Goal: Task Accomplishment & Management: Manage account settings

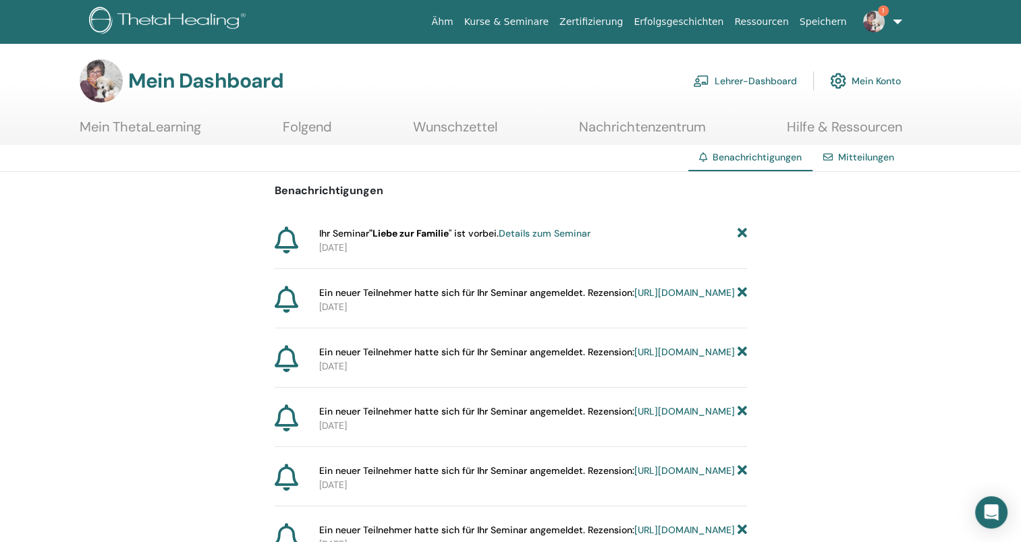
click at [542, 233] on link "Details zum Seminar" at bounding box center [545, 233] width 92 height 12
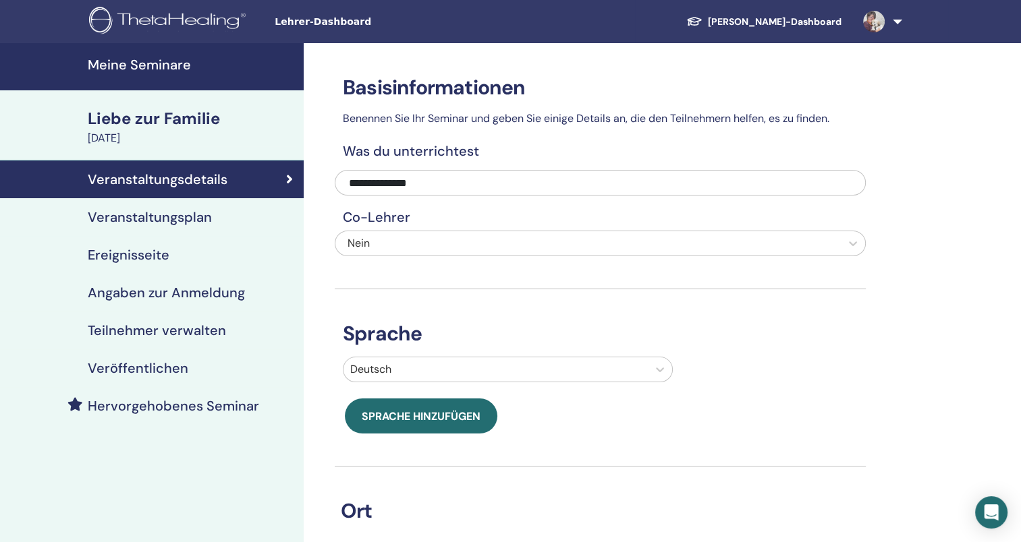
click at [192, 324] on h4 "Teilnehmer verwalten" at bounding box center [157, 330] width 138 height 16
